Goal: Information Seeking & Learning: Learn about a topic

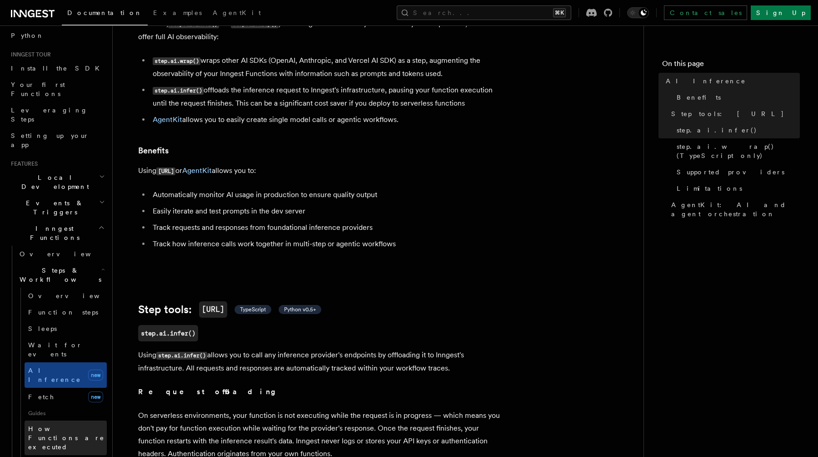
scroll to position [74, 0]
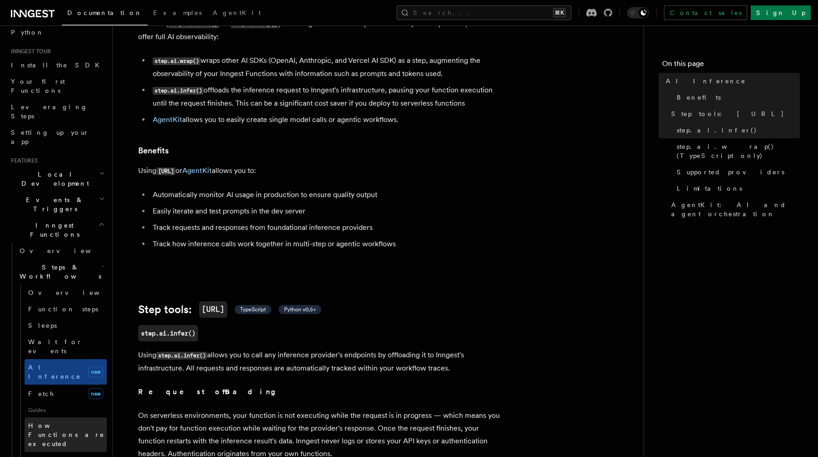
click at [63, 421] on span "How Functions are executed" at bounding box center [67, 434] width 79 height 27
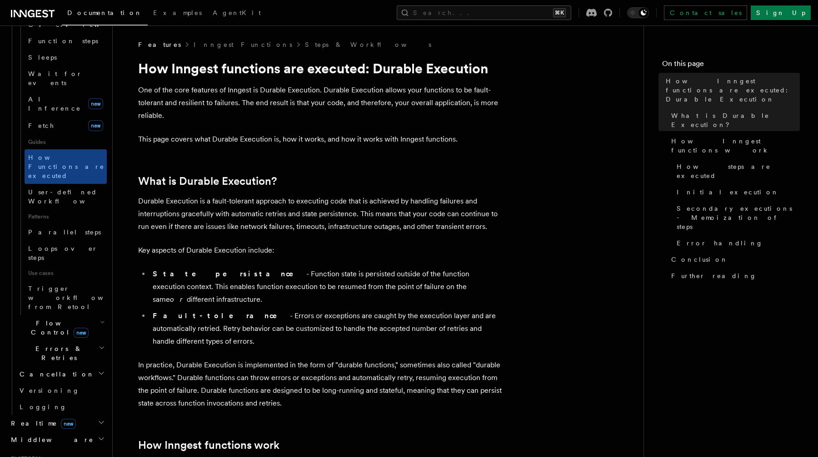
scroll to position [336, 0]
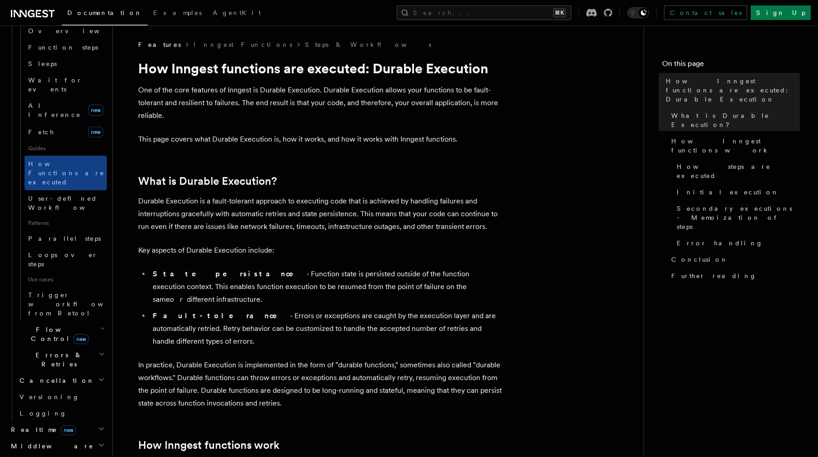
click at [72, 421] on h2 "Realtime new" at bounding box center [57, 429] width 100 height 16
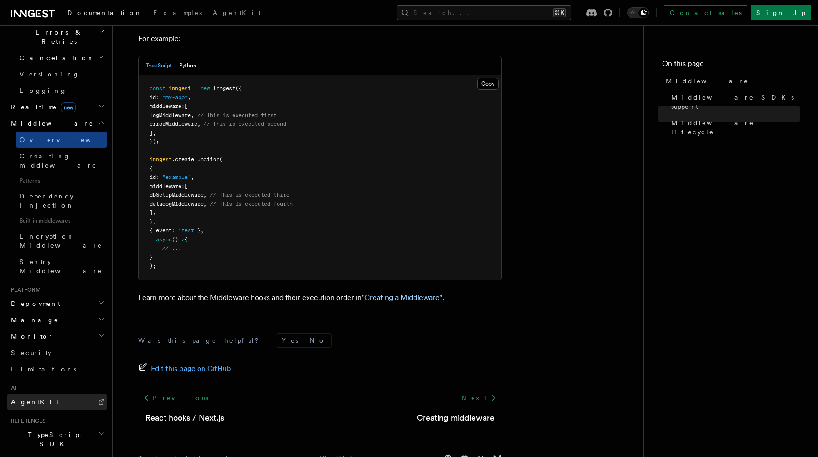
scroll to position [366, 0]
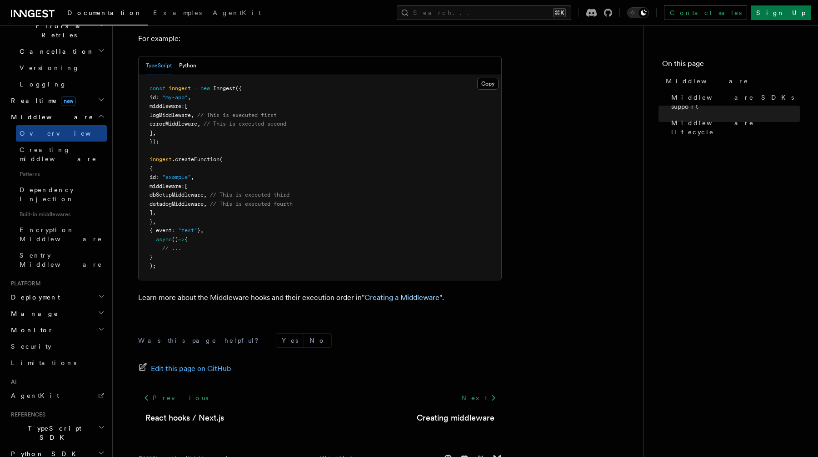
click at [60, 289] on h2 "Deployment" at bounding box center [57, 297] width 100 height 16
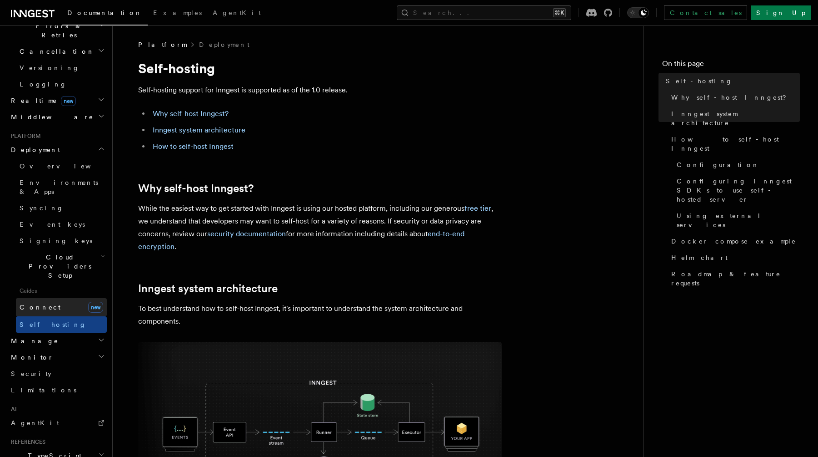
click at [69, 298] on link "Connect new" at bounding box center [61, 307] width 91 height 18
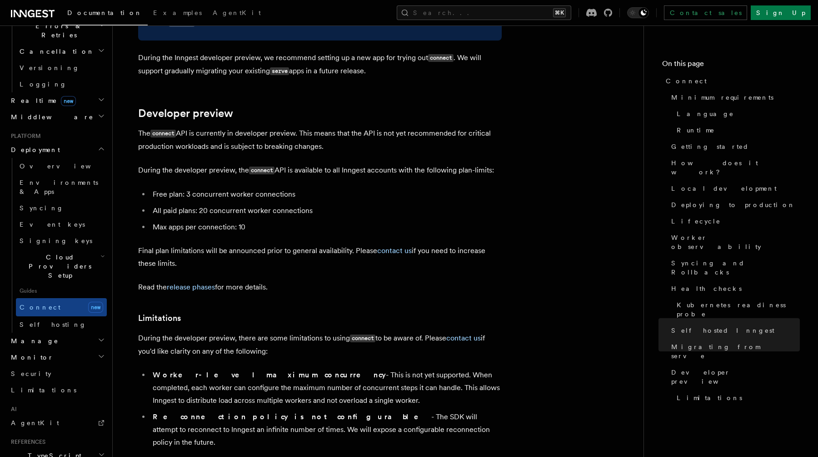
scroll to position [4894, 0]
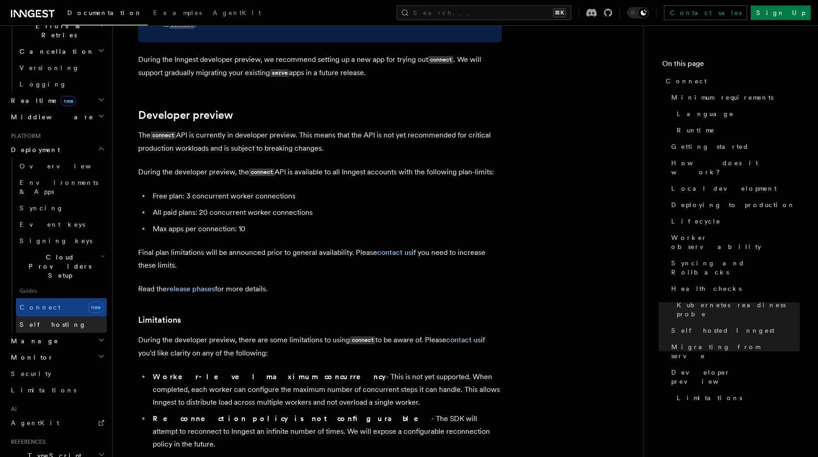
click at [49, 321] on span "Self hosting" at bounding box center [53, 324] width 67 height 7
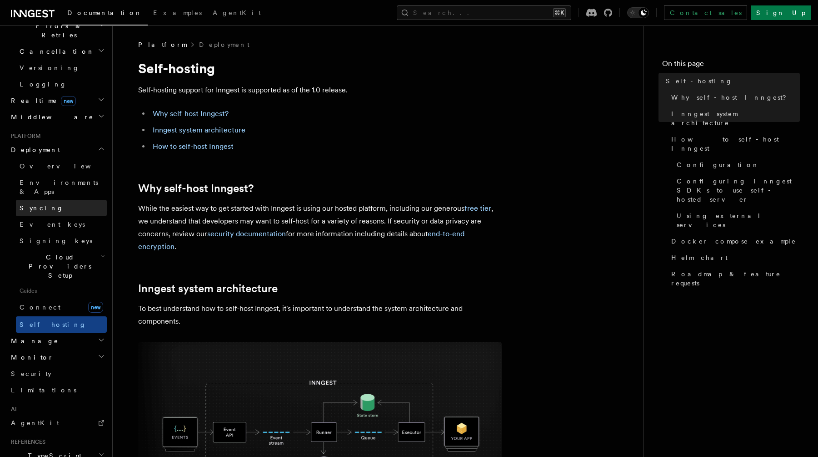
click at [52, 200] on link "Syncing" at bounding box center [61, 208] width 91 height 16
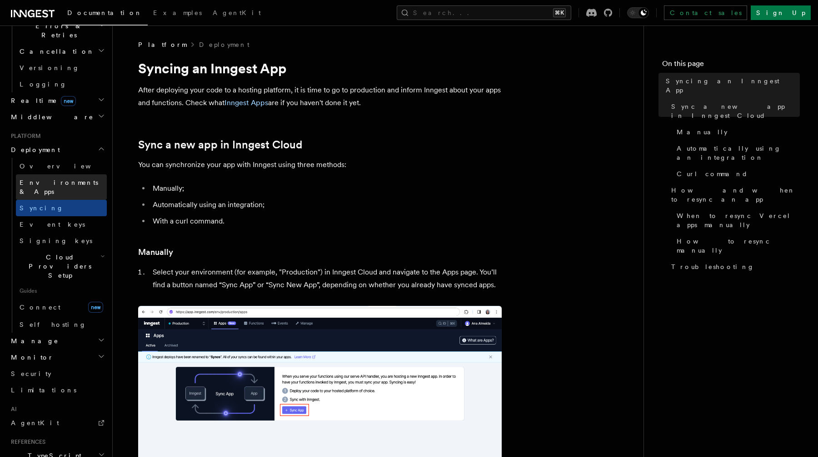
click at [60, 179] on span "Environments & Apps" at bounding box center [59, 187] width 79 height 16
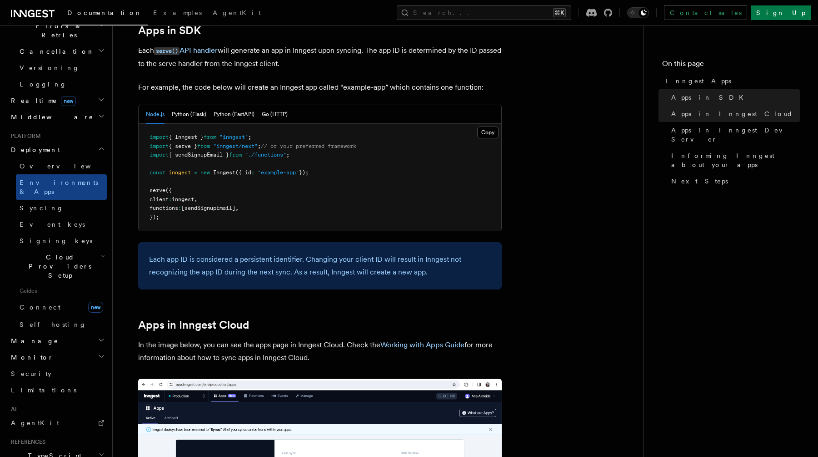
scroll to position [476, 0]
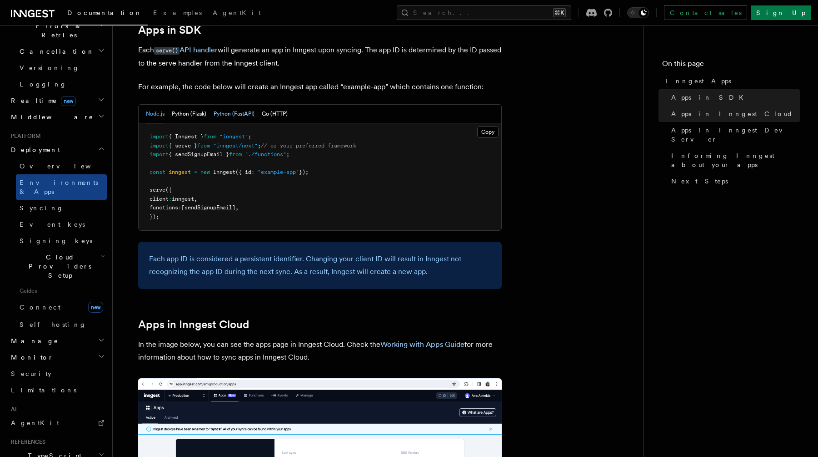
click at [233, 111] on button "Python (FastAPI)" at bounding box center [234, 114] width 41 height 19
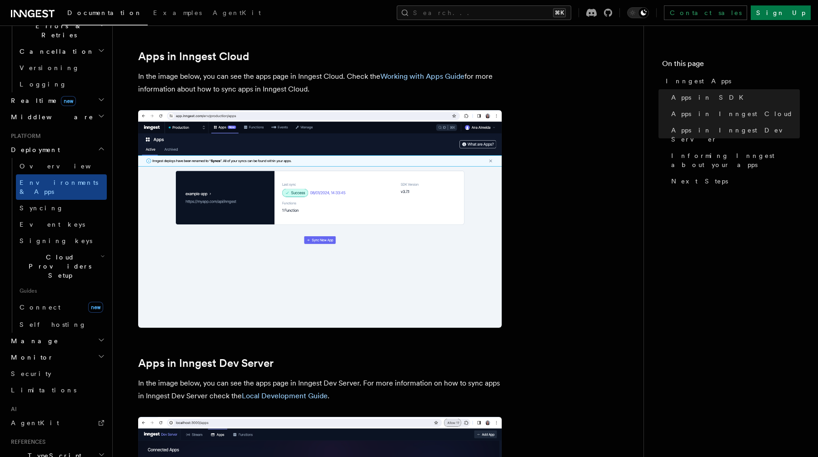
scroll to position [883, 0]
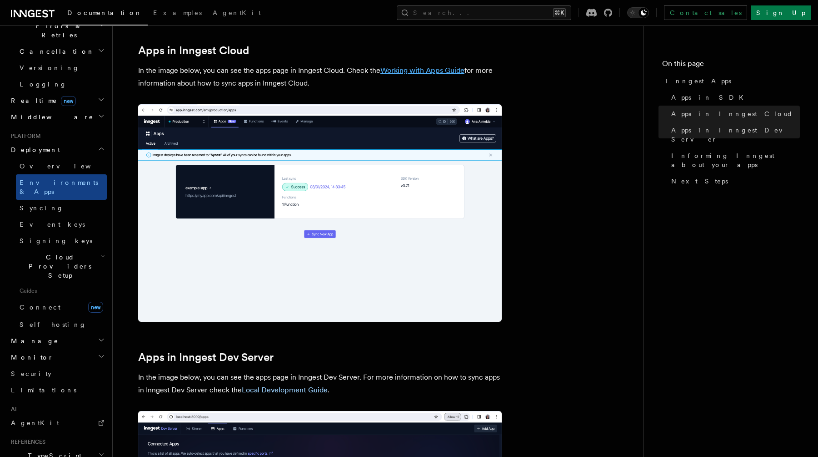
click at [421, 71] on link "Working with Apps Guide" at bounding box center [423, 70] width 84 height 9
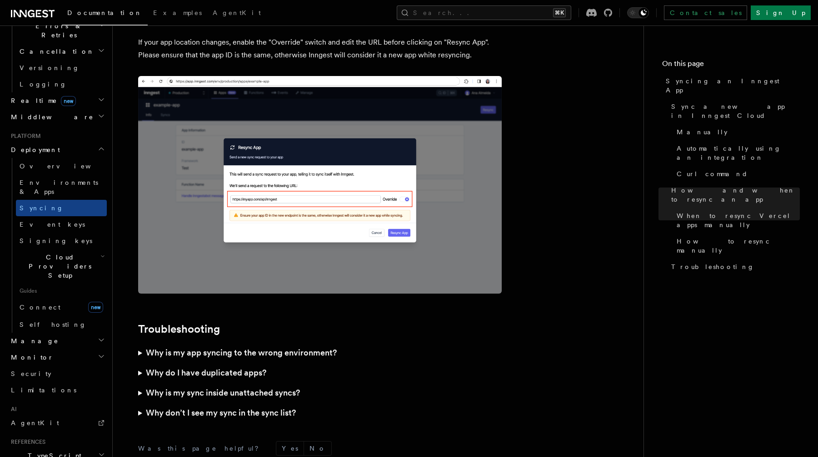
scroll to position [2563, 0]
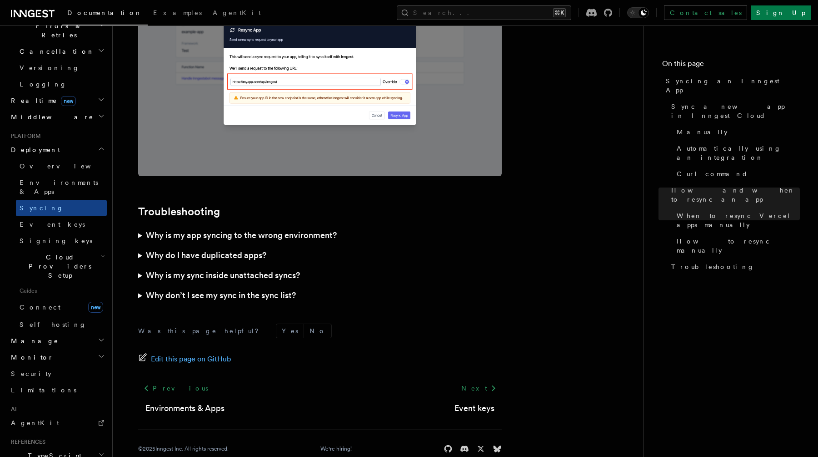
click at [279, 289] on h3 "Why don’t I see my sync in the sync list?" at bounding box center [221, 295] width 150 height 13
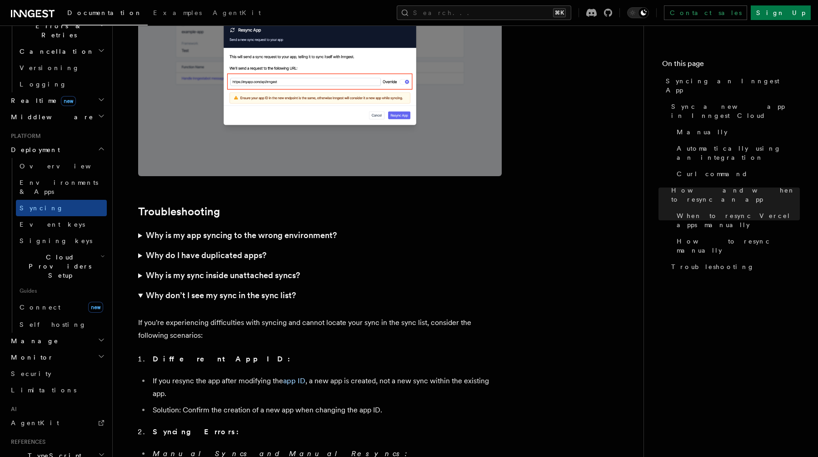
click at [286, 269] on h3 "Why is my sync inside unattached syncs?" at bounding box center [223, 275] width 154 height 13
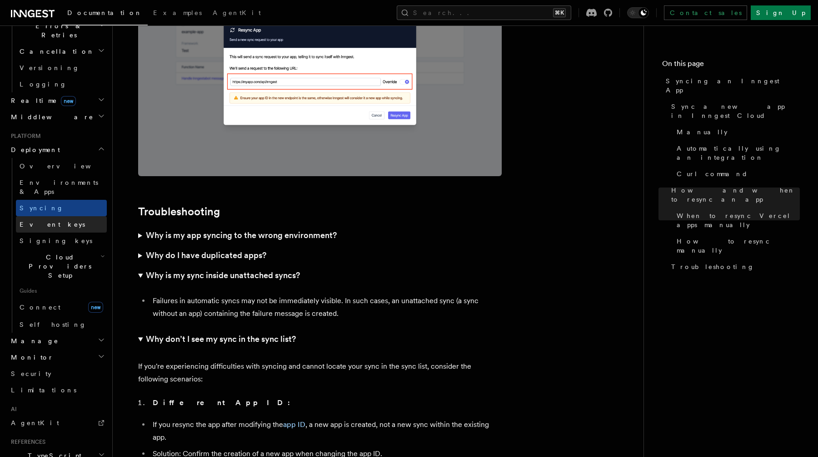
click at [64, 216] on link "Event keys" at bounding box center [61, 224] width 91 height 16
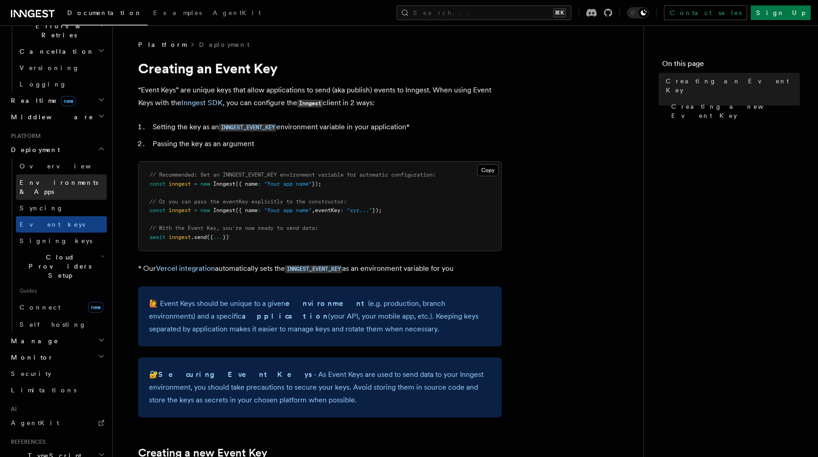
click at [72, 179] on span "Environments & Apps" at bounding box center [59, 187] width 79 height 16
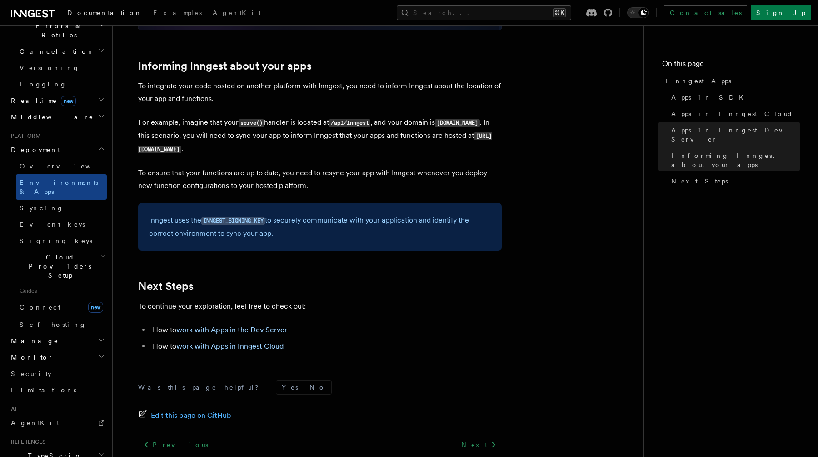
scroll to position [1487, 0]
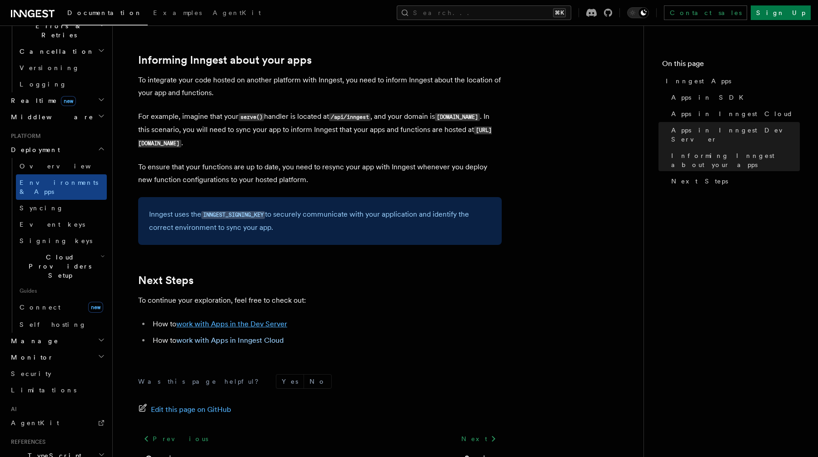
click at [271, 326] on link "work with Apps in the Dev Server" at bounding box center [231, 323] width 111 height 9
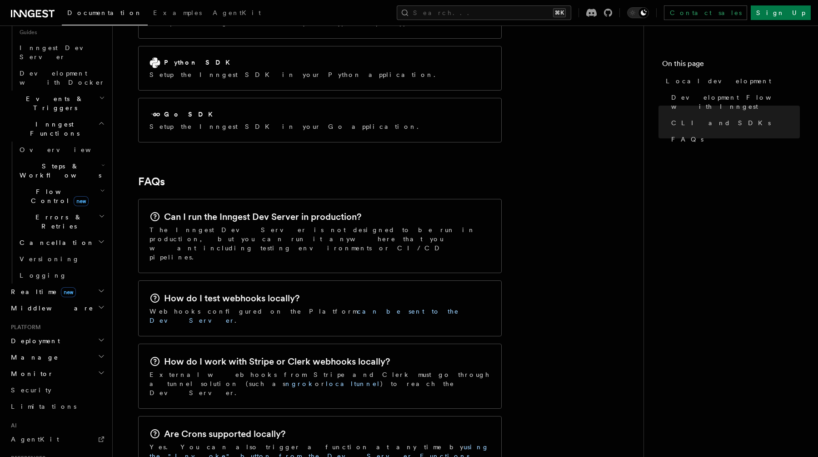
scroll to position [122, 0]
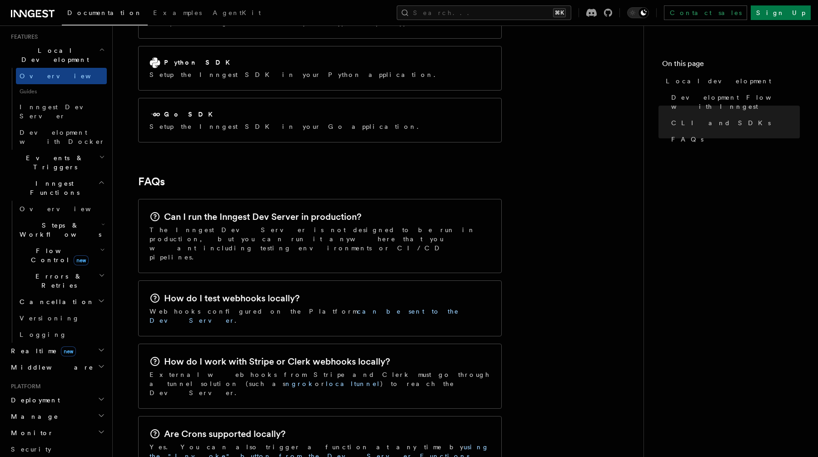
click at [69, 392] on h2 "Deployment" at bounding box center [57, 400] width 100 height 16
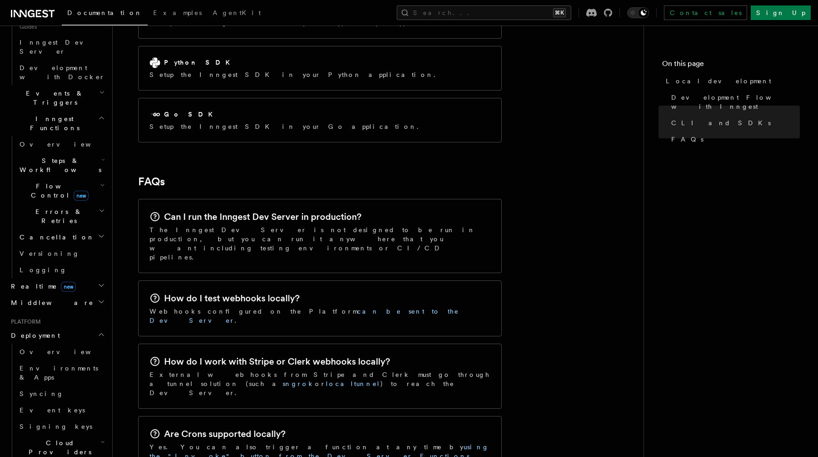
scroll to position [266, 0]
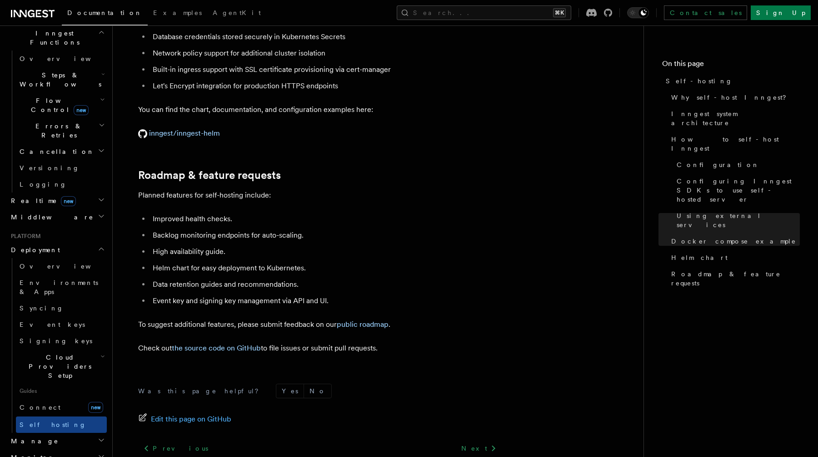
scroll to position [3449, 0]
